Goal: Task Accomplishment & Management: Use online tool/utility

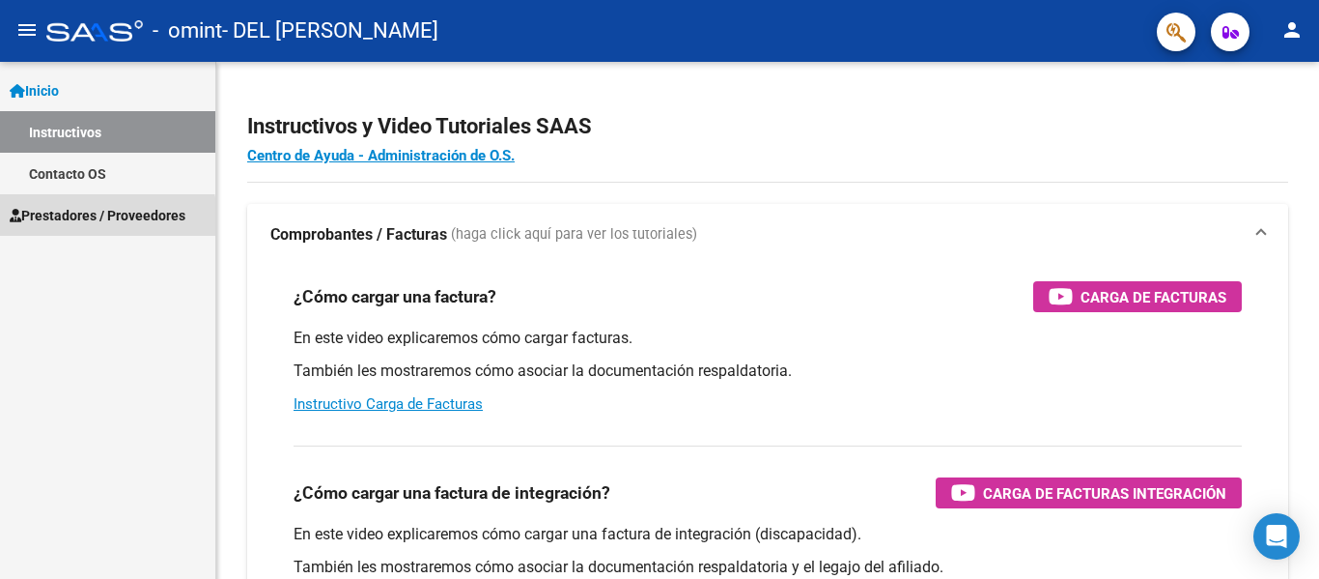
click at [83, 219] on span "Prestadores / Proveedores" at bounding box center [98, 215] width 176 height 21
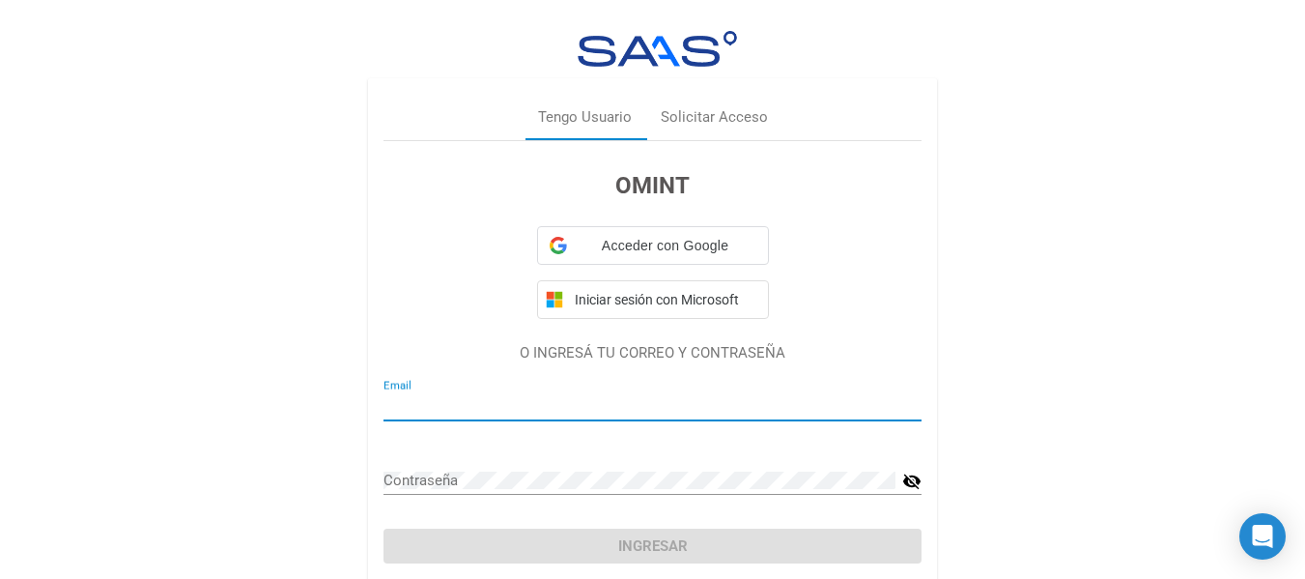
type input "[EMAIL_ADDRESS][DOMAIN_NAME]"
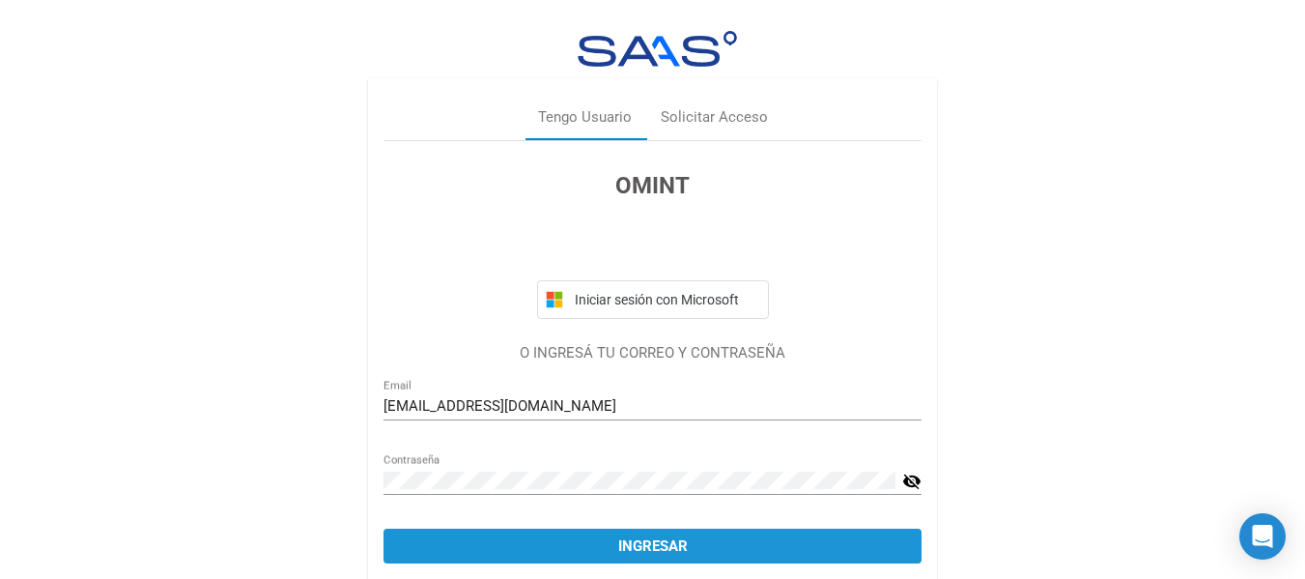
click at [783, 549] on button "Ingresar" at bounding box center [652, 545] width 538 height 35
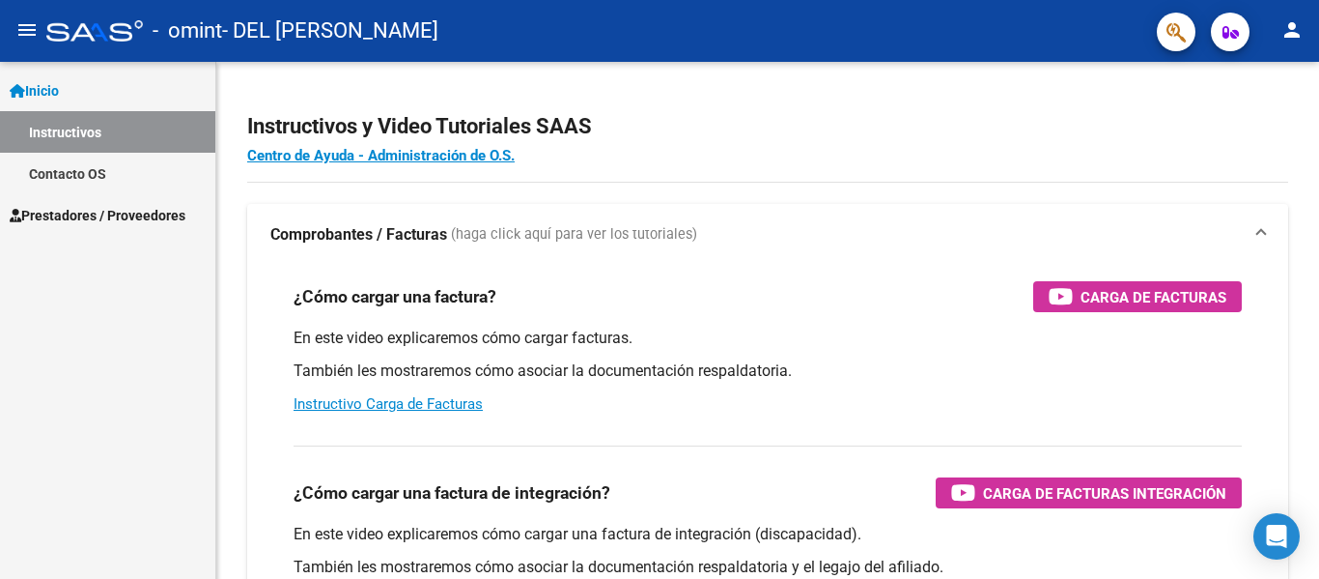
click at [96, 216] on span "Prestadores / Proveedores" at bounding box center [98, 215] width 176 height 21
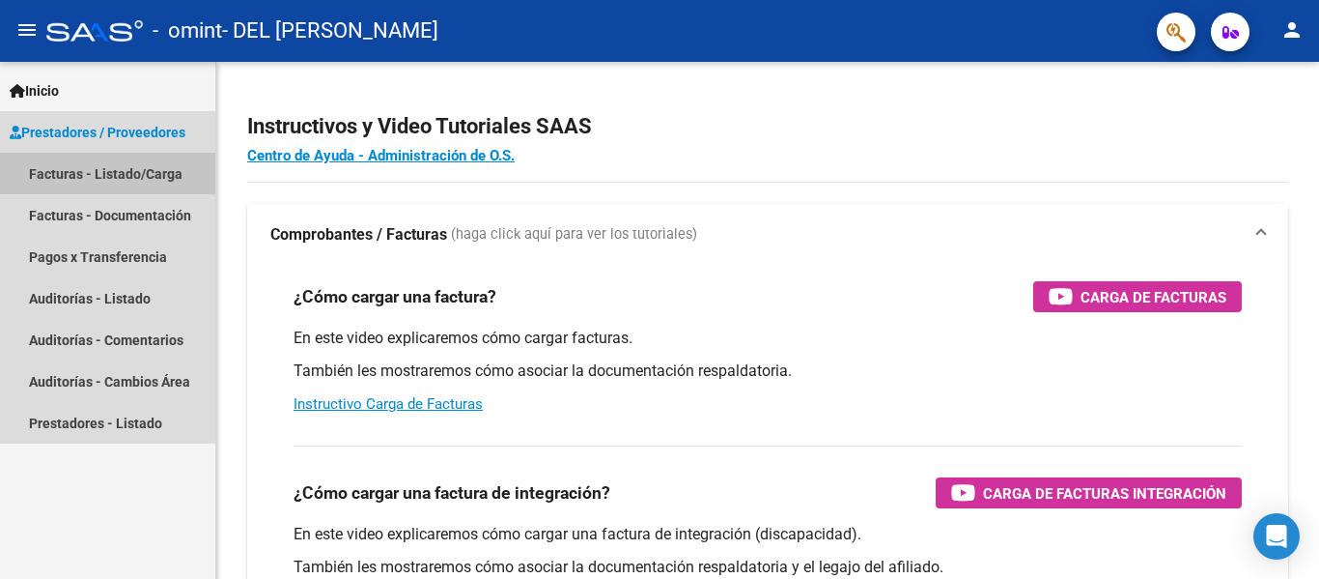
click at [128, 173] on link "Facturas - Listado/Carga" at bounding box center [107, 174] width 215 height 42
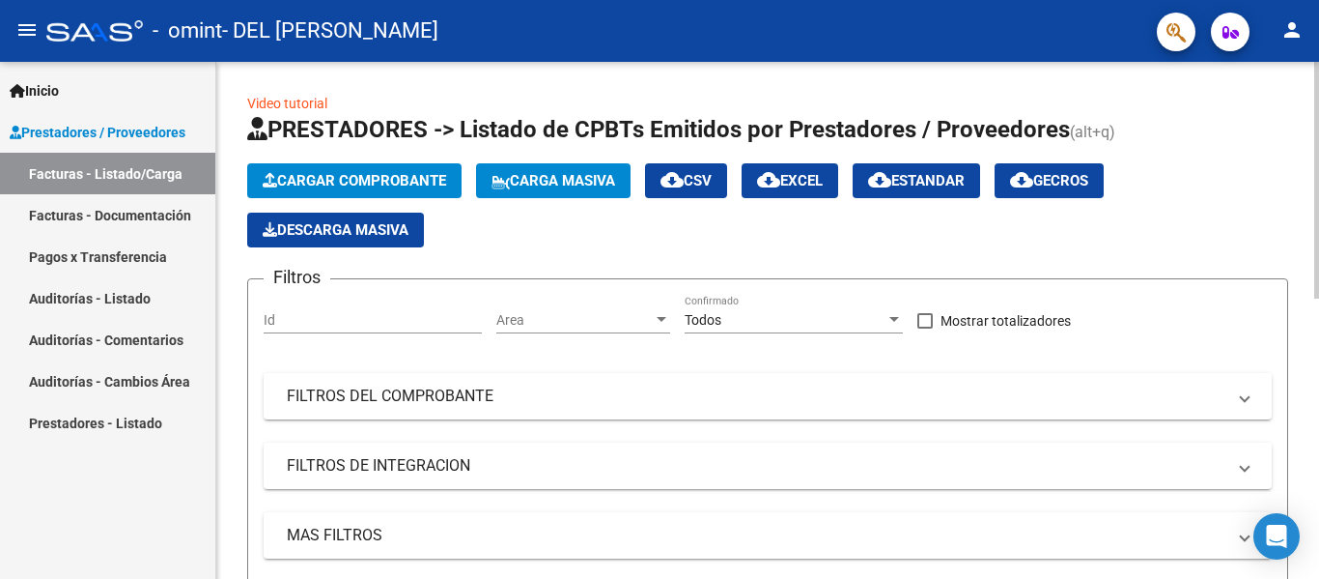
click at [356, 181] on span "Cargar Comprobante" at bounding box center [355, 180] width 184 height 17
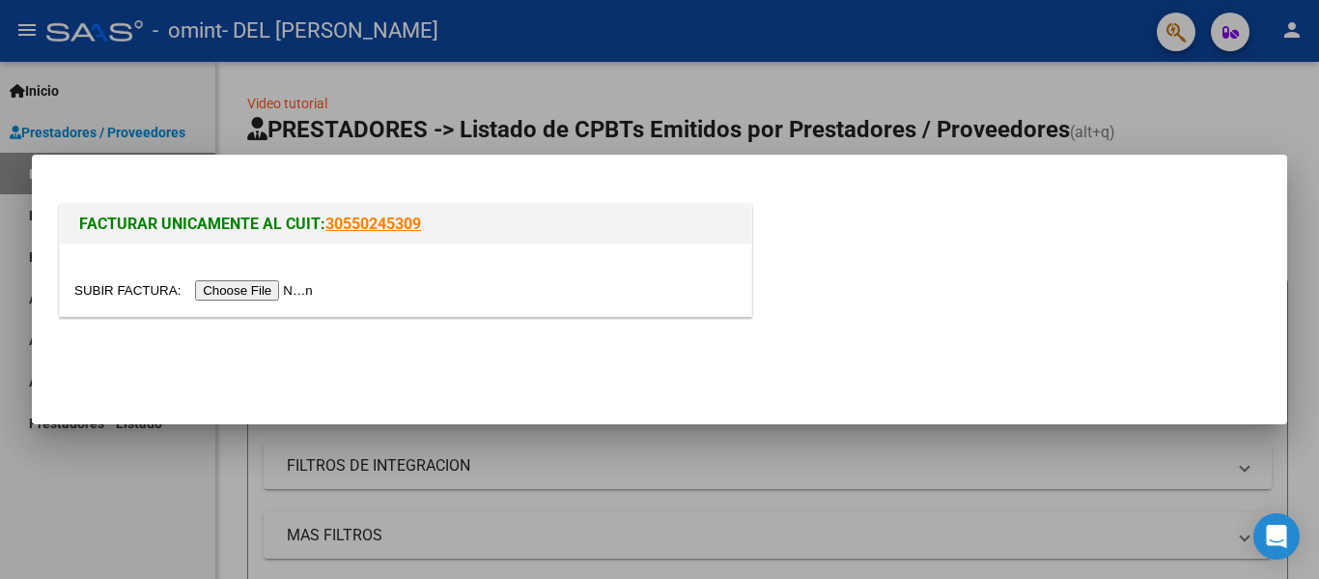
click at [282, 292] on input "file" at bounding box center [196, 290] width 244 height 20
click at [1254, 92] on div at bounding box center [659, 289] width 1319 height 579
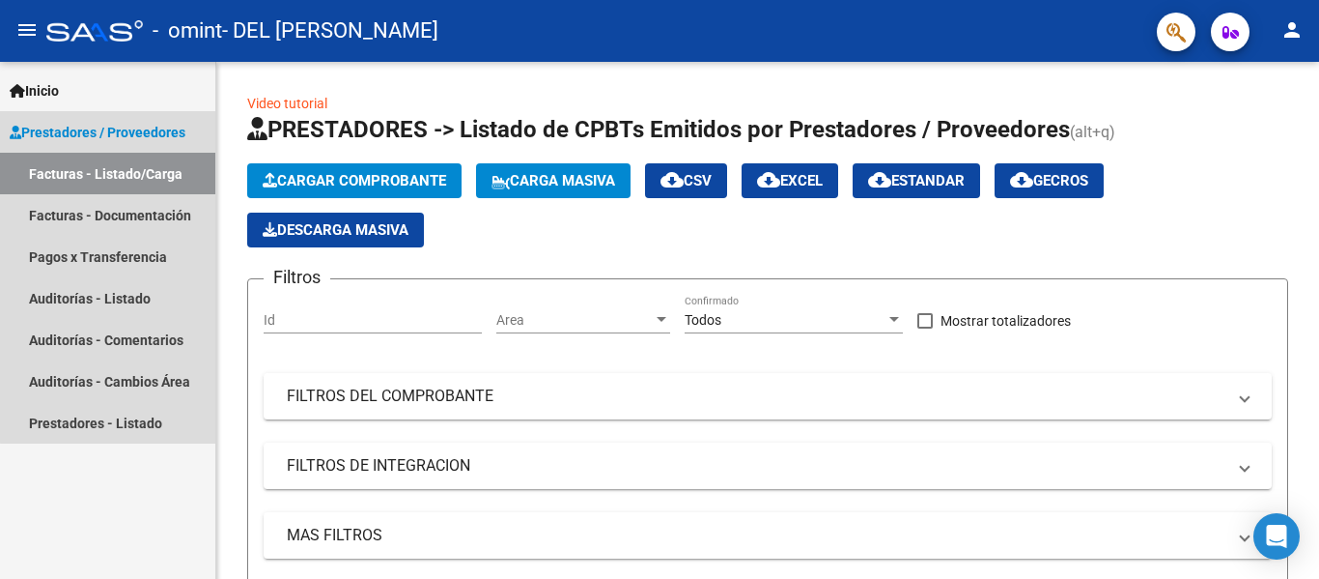
click at [145, 132] on span "Prestadores / Proveedores" at bounding box center [98, 132] width 176 height 21
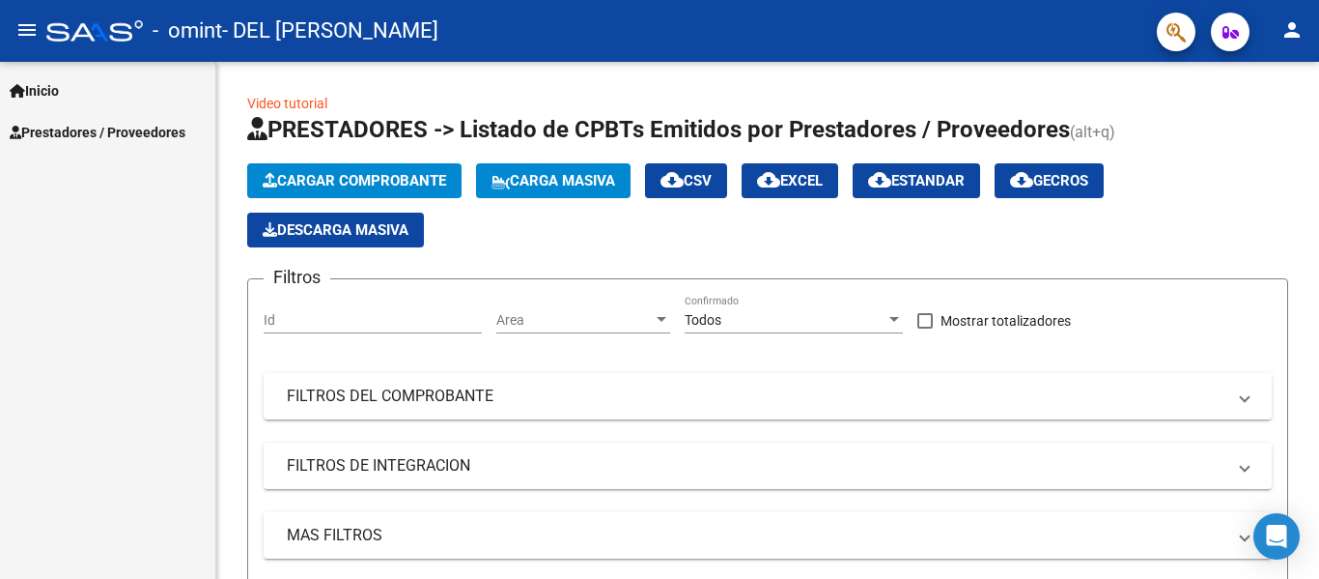
click at [28, 92] on span "Inicio" at bounding box center [34, 90] width 49 height 21
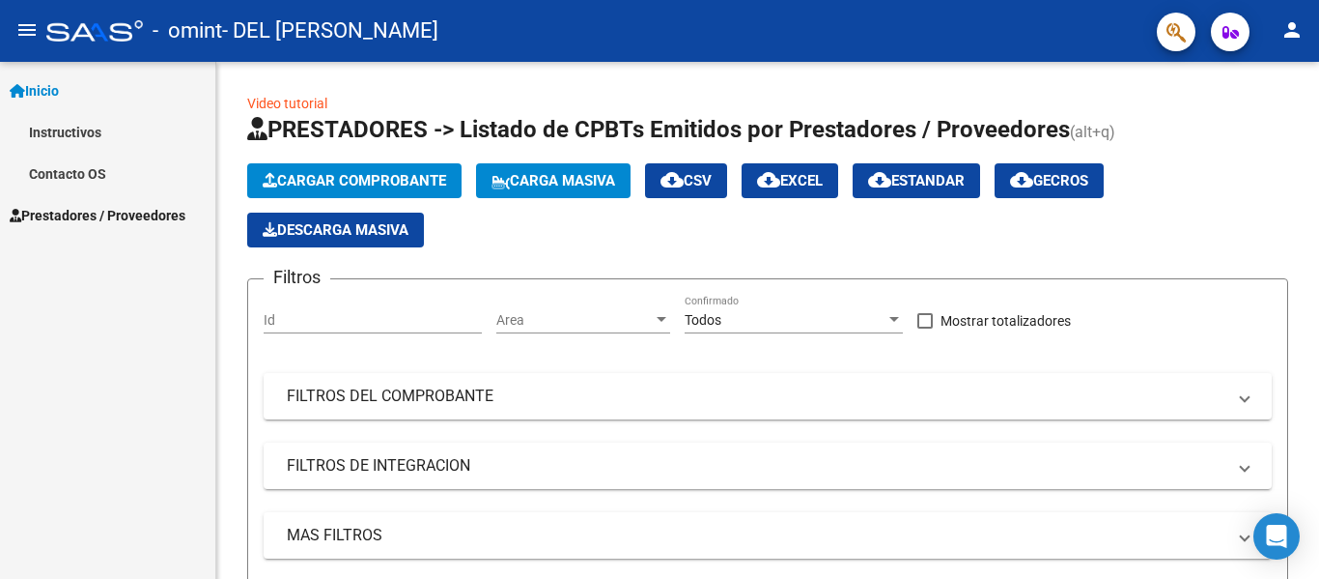
click at [98, 128] on link "Instructivos" at bounding box center [107, 132] width 215 height 42
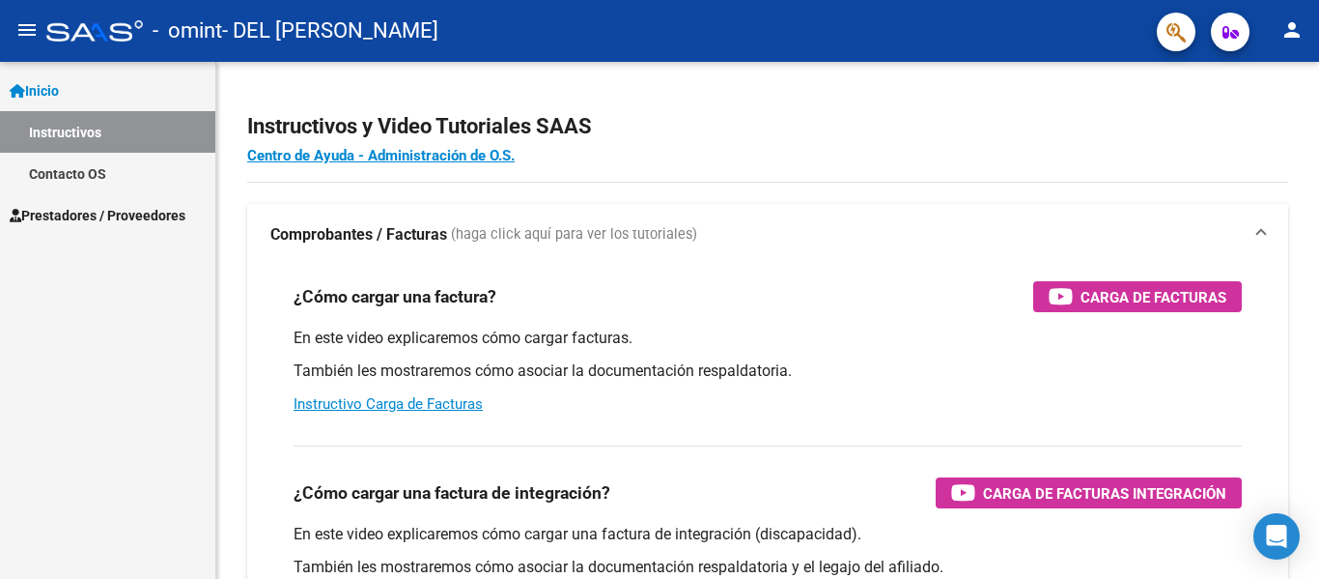
click at [102, 210] on span "Prestadores / Proveedores" at bounding box center [98, 215] width 176 height 21
click at [87, 226] on link "Prestadores / Proveedores" at bounding box center [107, 215] width 215 height 42
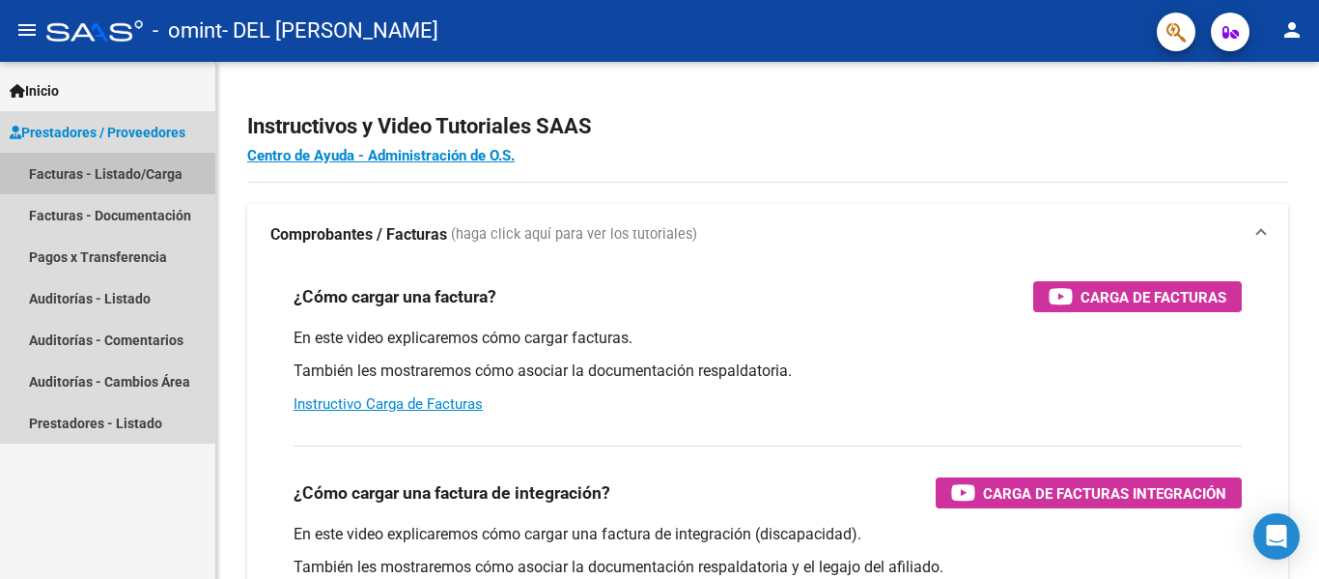
click at [7, 176] on link "Facturas - Listado/Carga" at bounding box center [107, 174] width 215 height 42
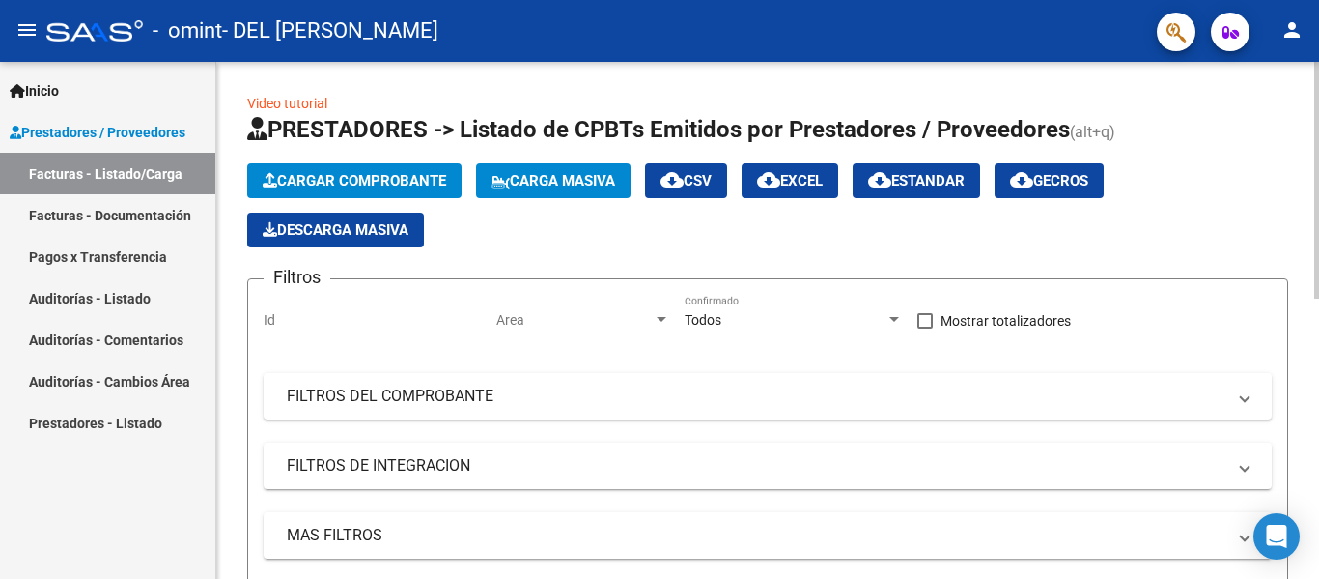
click at [394, 179] on span "Cargar Comprobante" at bounding box center [355, 180] width 184 height 17
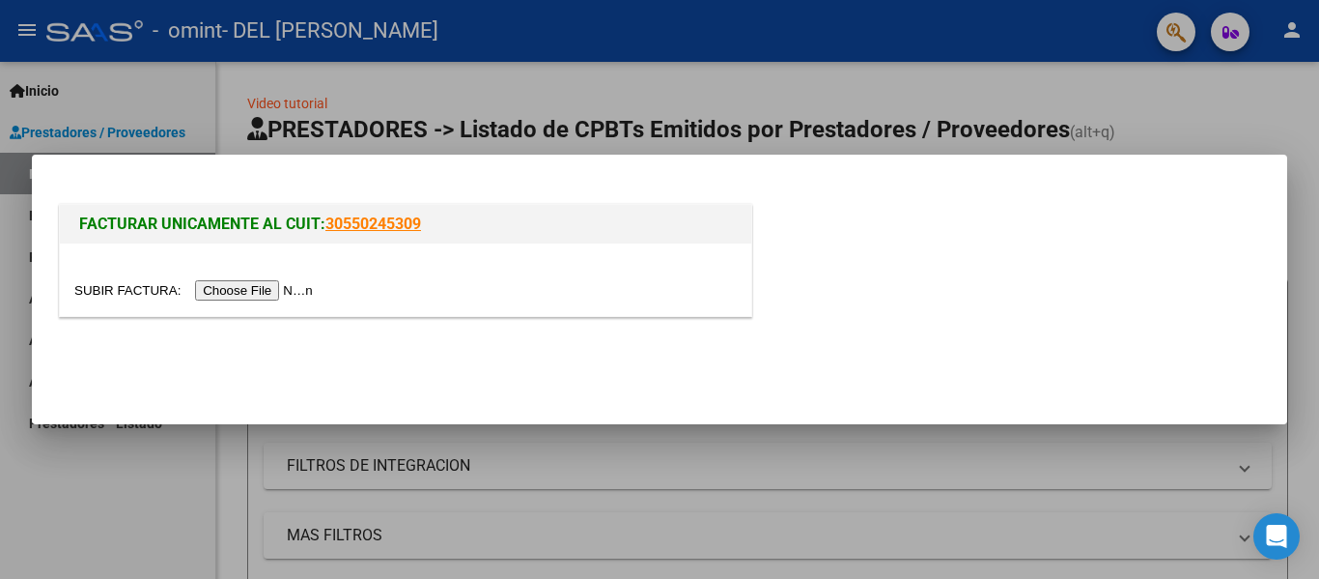
click at [1230, 93] on div at bounding box center [659, 289] width 1319 height 579
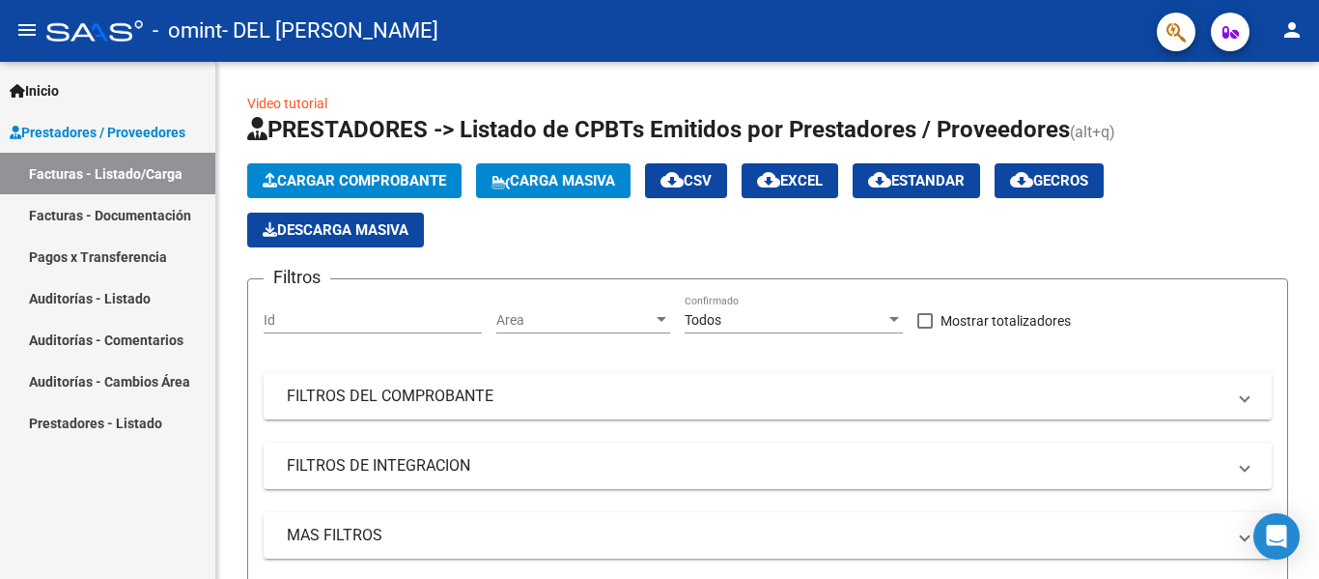
click at [111, 182] on link "Facturas - Listado/Carga" at bounding box center [107, 174] width 215 height 42
click at [59, 99] on span "Inicio" at bounding box center [34, 90] width 49 height 21
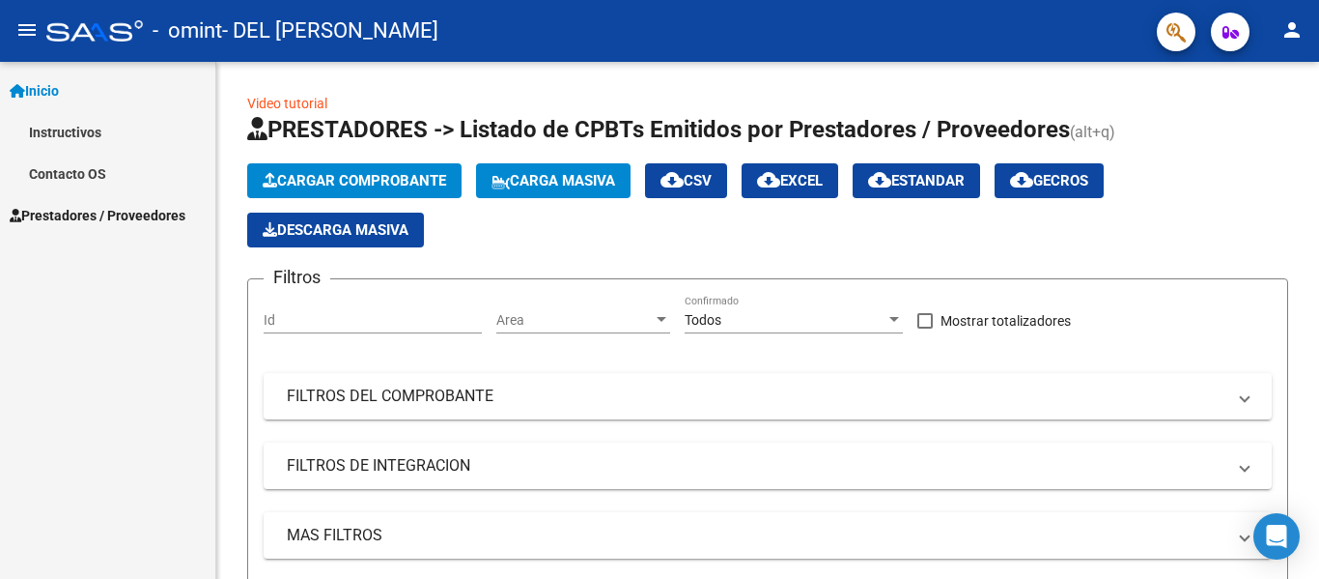
click at [99, 137] on link "Instructivos" at bounding box center [107, 132] width 215 height 42
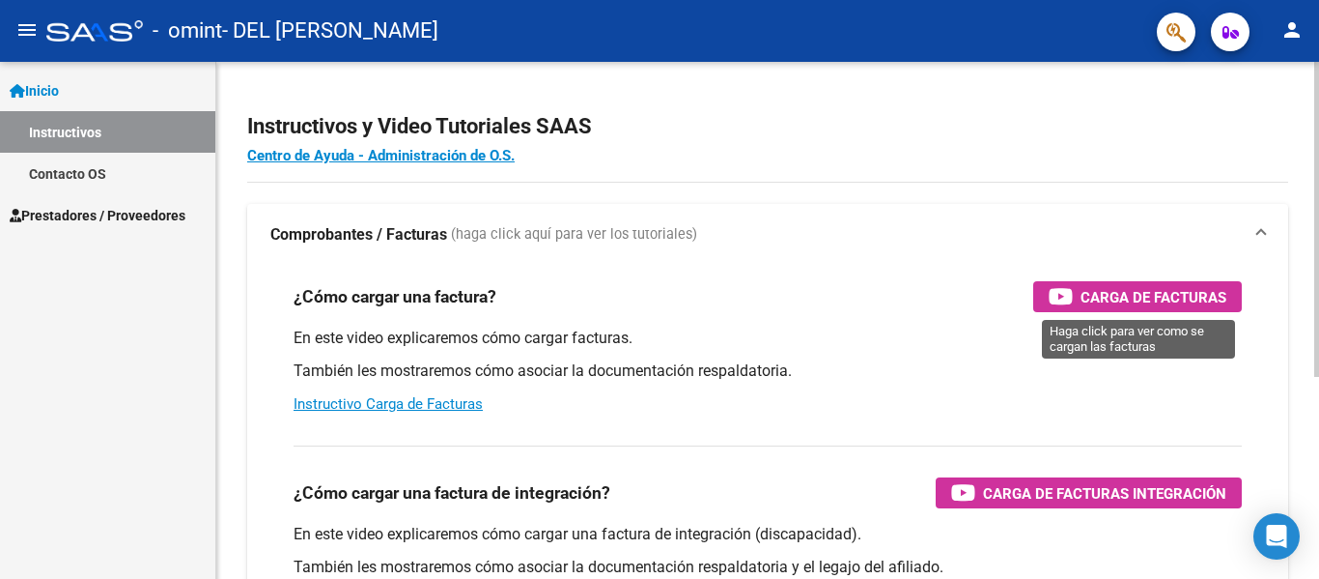
click at [1122, 294] on span "Carga de Facturas" at bounding box center [1154, 297] width 146 height 24
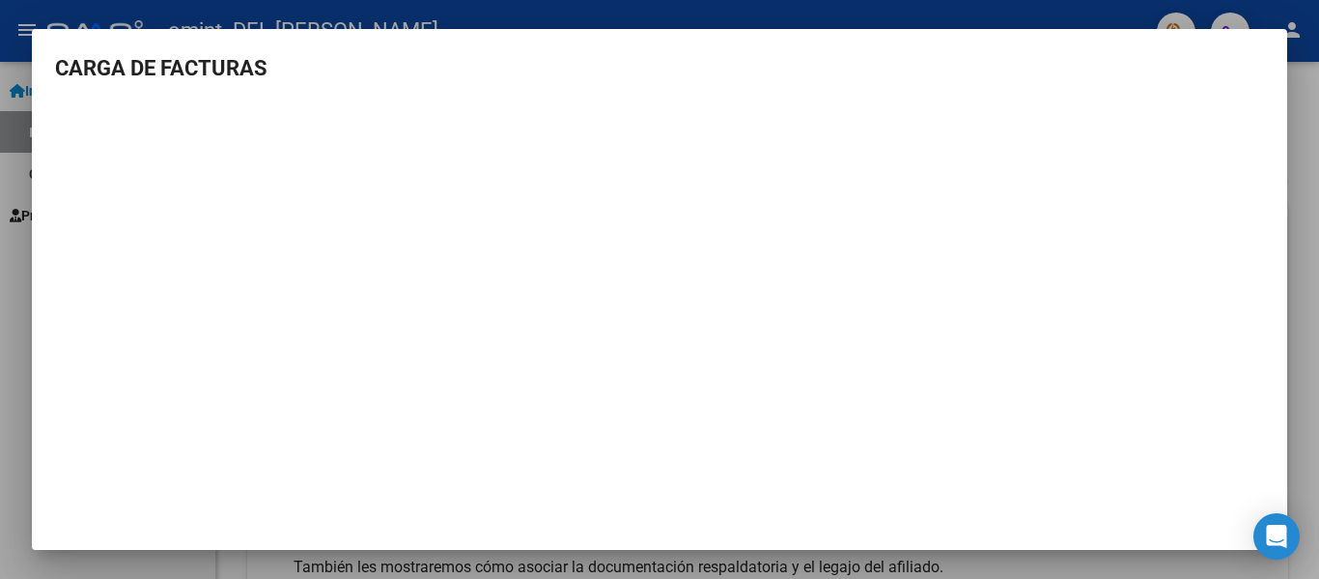
scroll to position [9, 0]
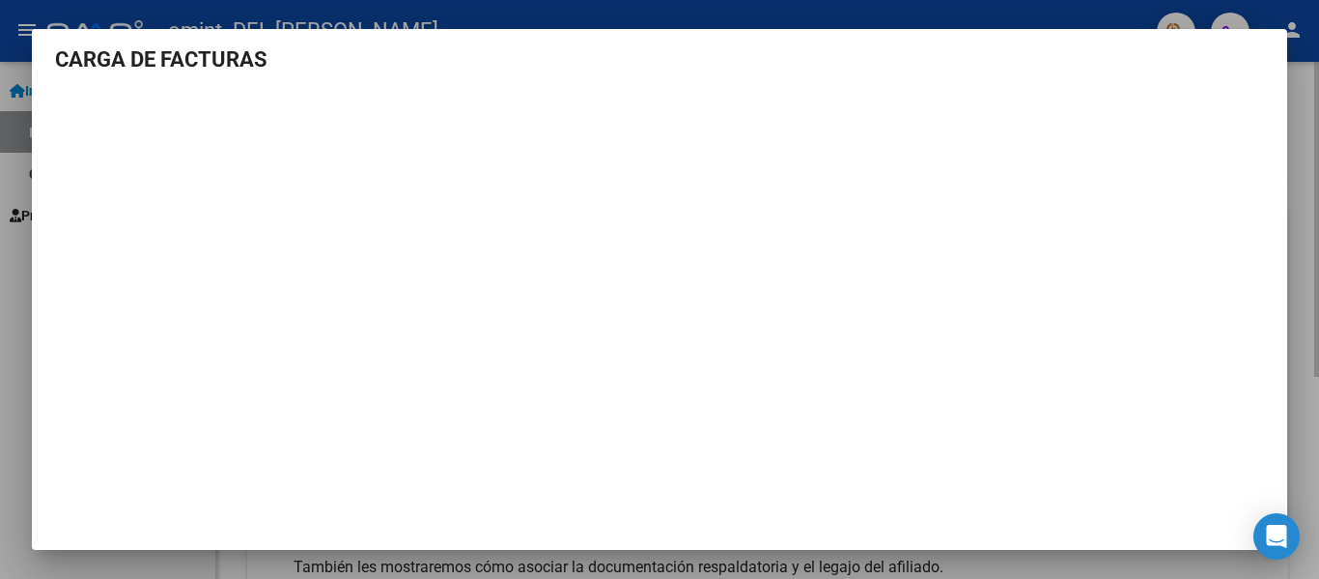
click at [1304, 263] on div at bounding box center [659, 289] width 1319 height 579
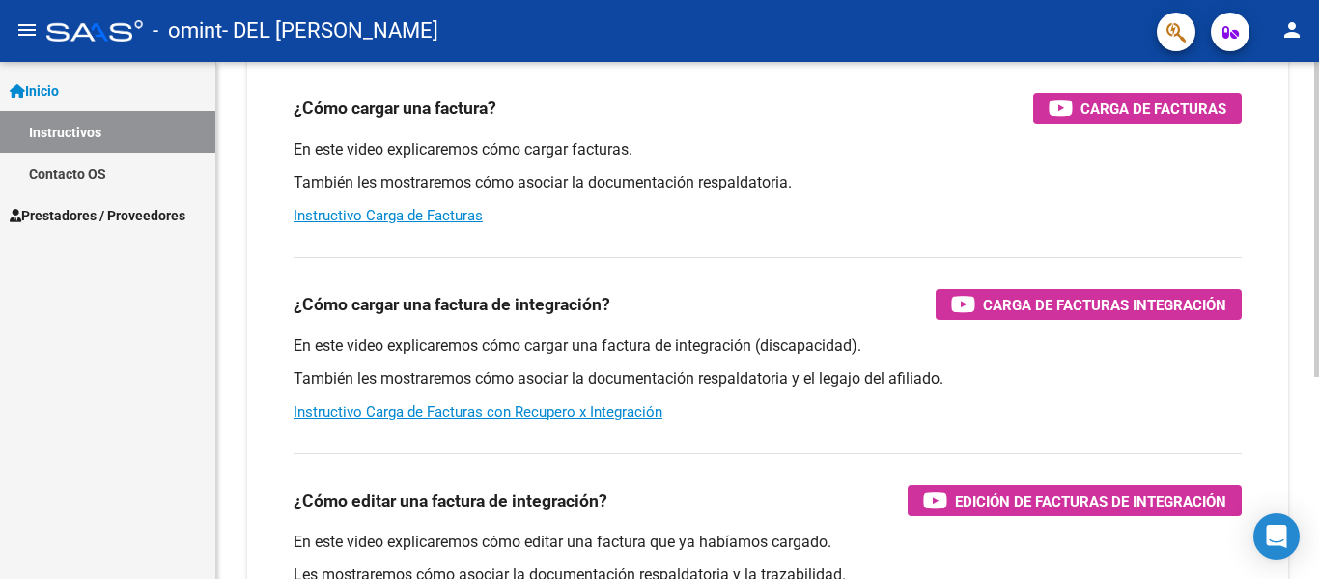
scroll to position [193, 0]
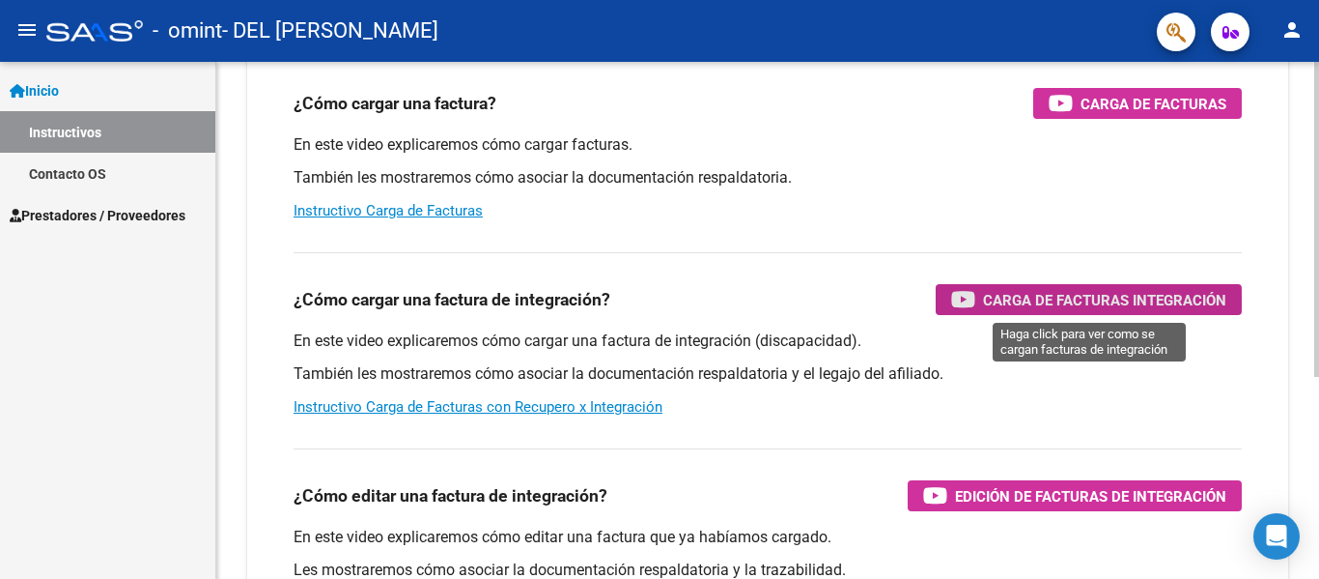
click at [1063, 303] on span "Carga de Facturas Integración" at bounding box center [1104, 300] width 243 height 24
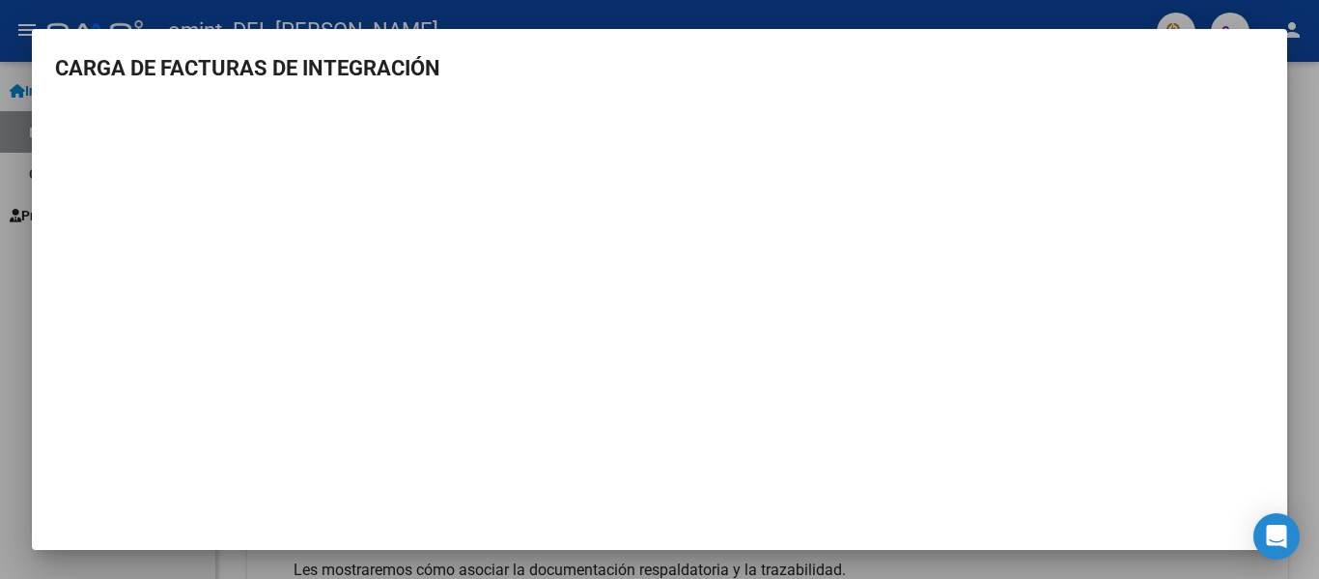
click at [1300, 366] on div at bounding box center [659, 289] width 1319 height 579
